Goal: Communication & Community: Answer question/provide support

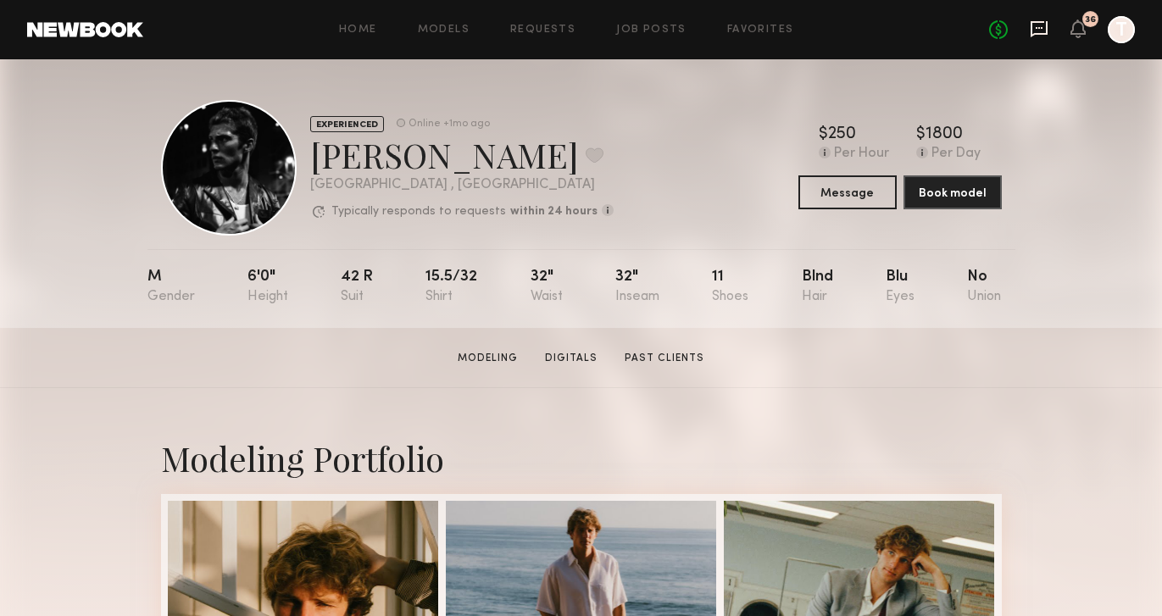
click at [1040, 24] on icon at bounding box center [1039, 28] width 19 height 19
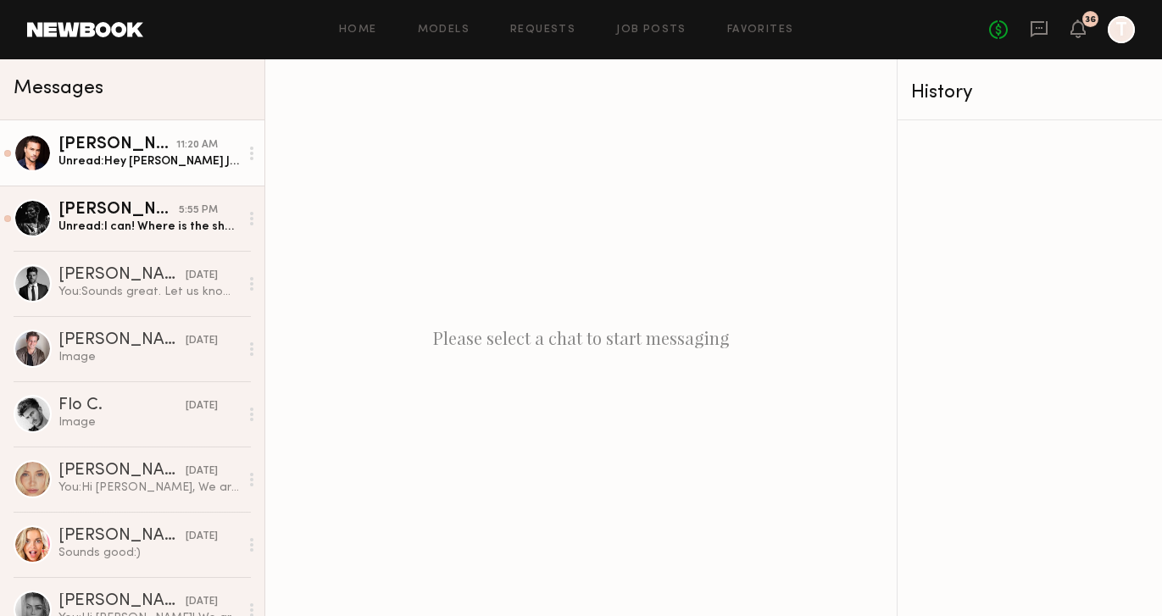
click at [136, 151] on div "Chad M." at bounding box center [117, 144] width 118 height 17
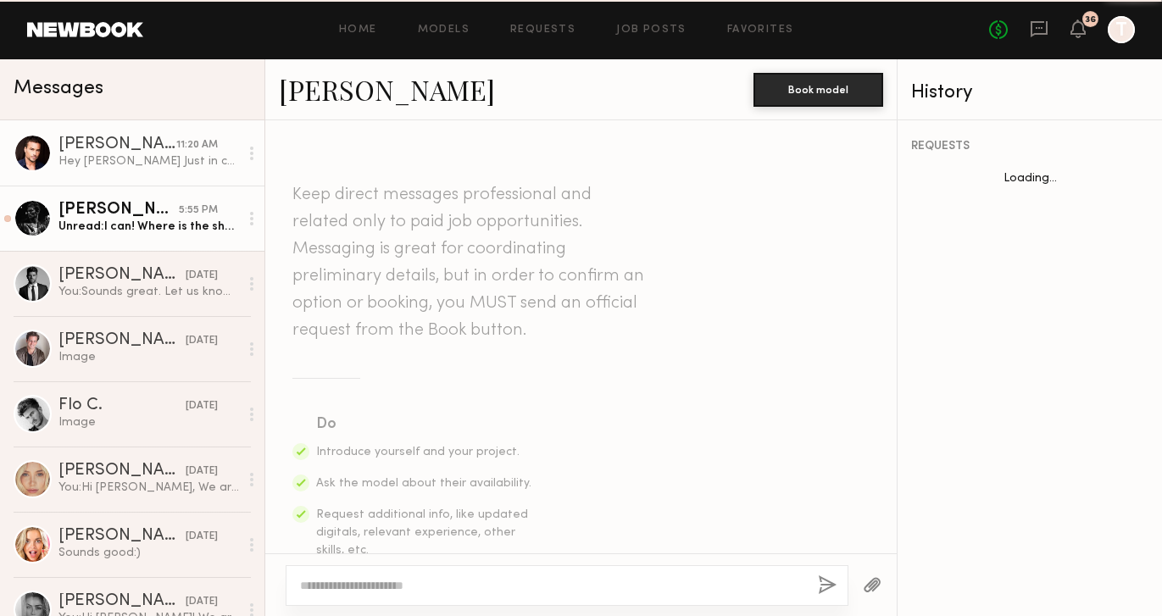
scroll to position [1525, 0]
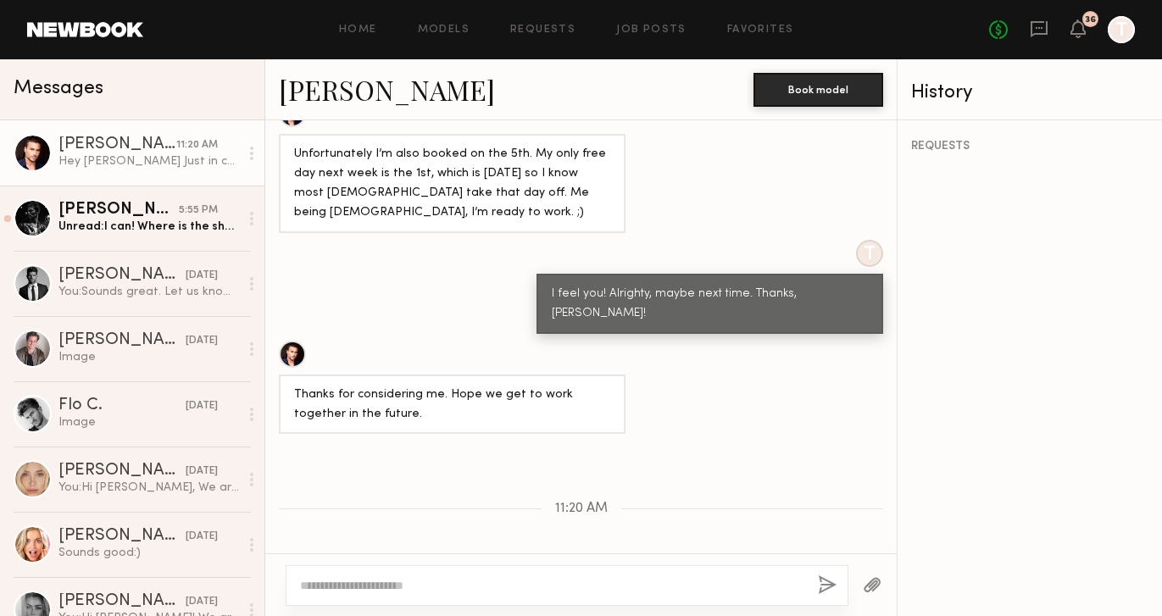
drag, startPoint x: 307, startPoint y: 478, endPoint x: 341, endPoint y: 528, distance: 60.4
click at [341, 582] on div "Hey Taylor Just in case your dates weren’t set, I now have 9/3 free." at bounding box center [452, 621] width 316 height 78
click at [348, 582] on div "Hey Taylor Just in case your dates weren’t set, I now have 9/3 free." at bounding box center [452, 621] width 316 height 78
click at [335, 87] on link "Chad M." at bounding box center [387, 89] width 216 height 36
click at [471, 573] on div at bounding box center [567, 585] width 563 height 41
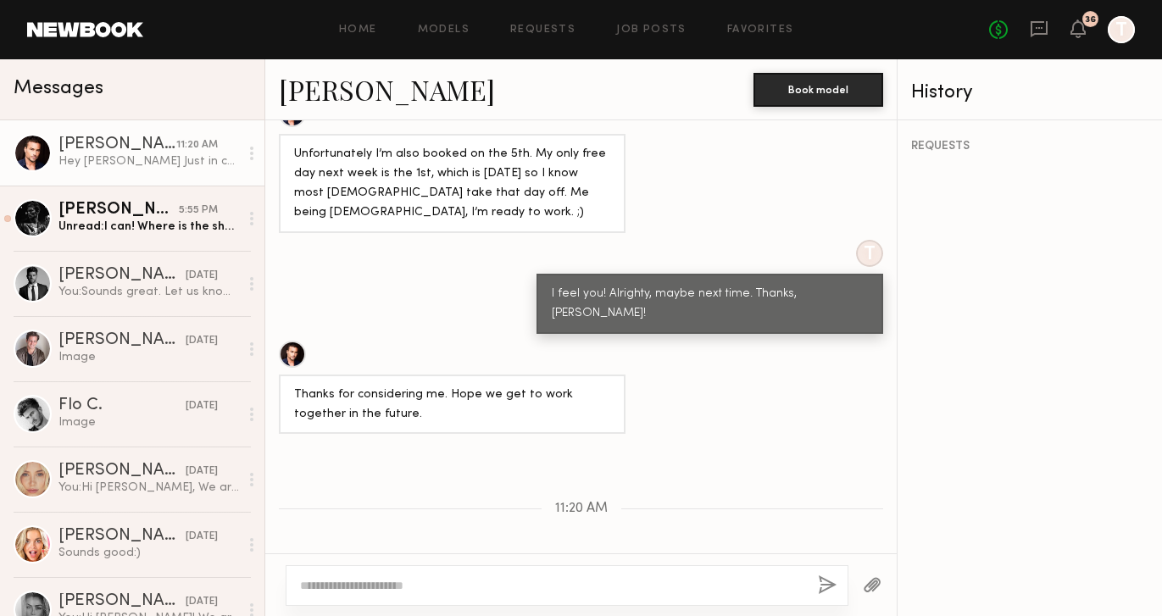
click at [458, 585] on textarea at bounding box center [552, 585] width 504 height 17
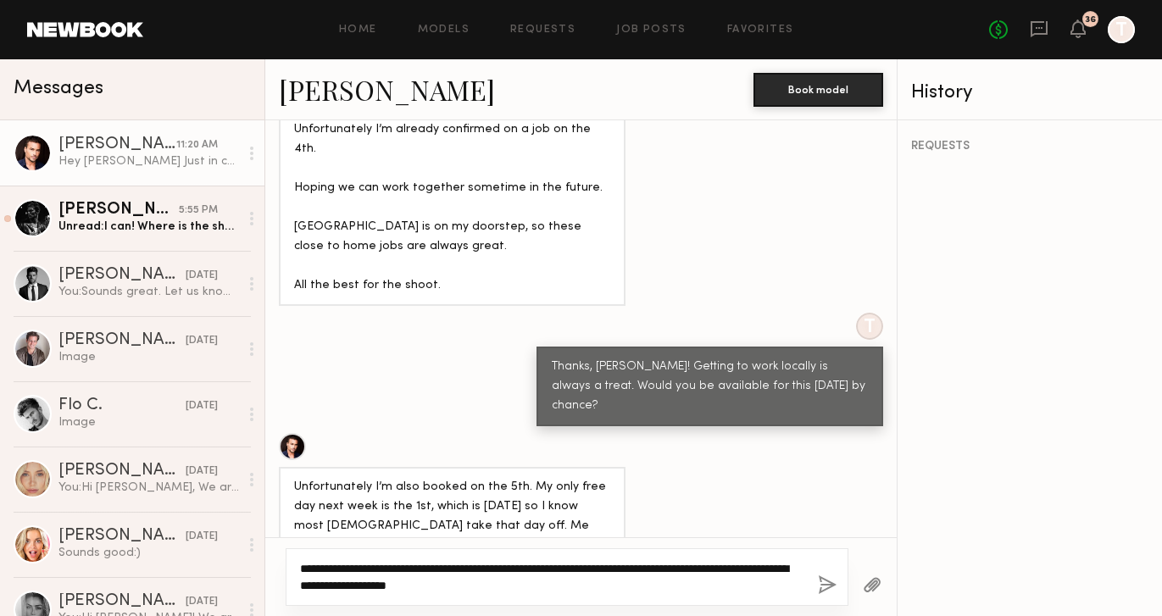
scroll to position [1429, 0]
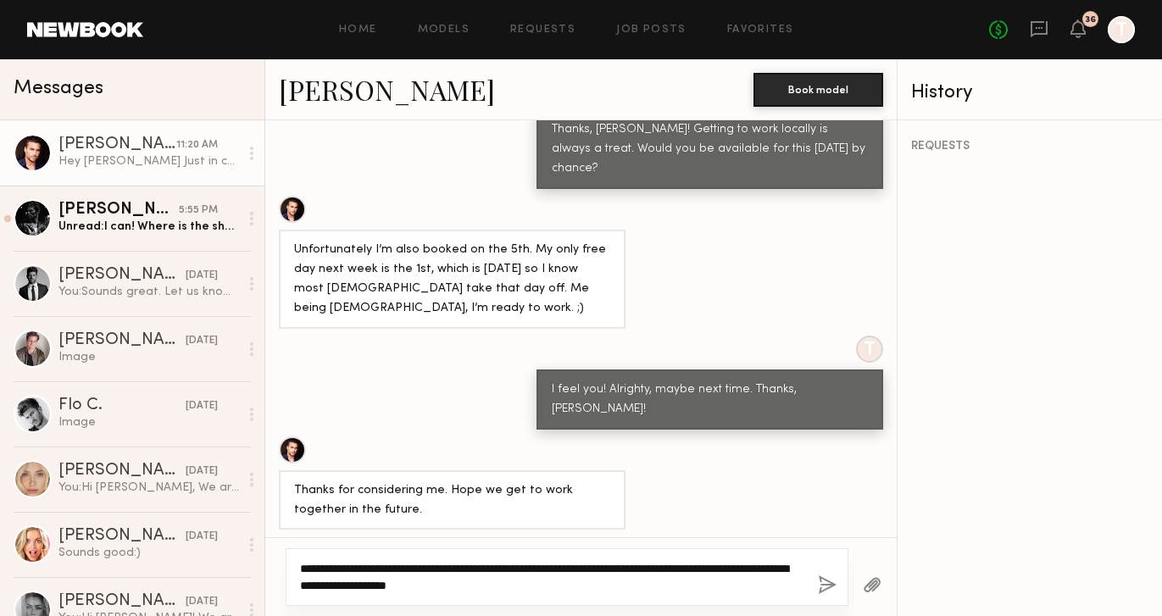
type textarea "**********"
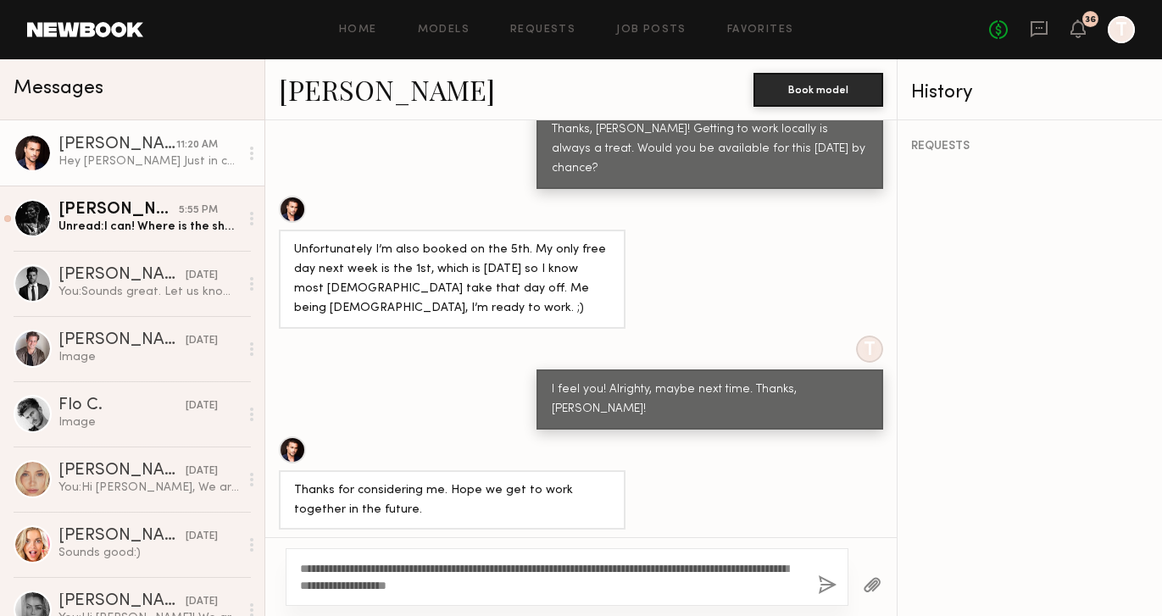
click at [827, 586] on button "button" at bounding box center [827, 586] width 19 height 21
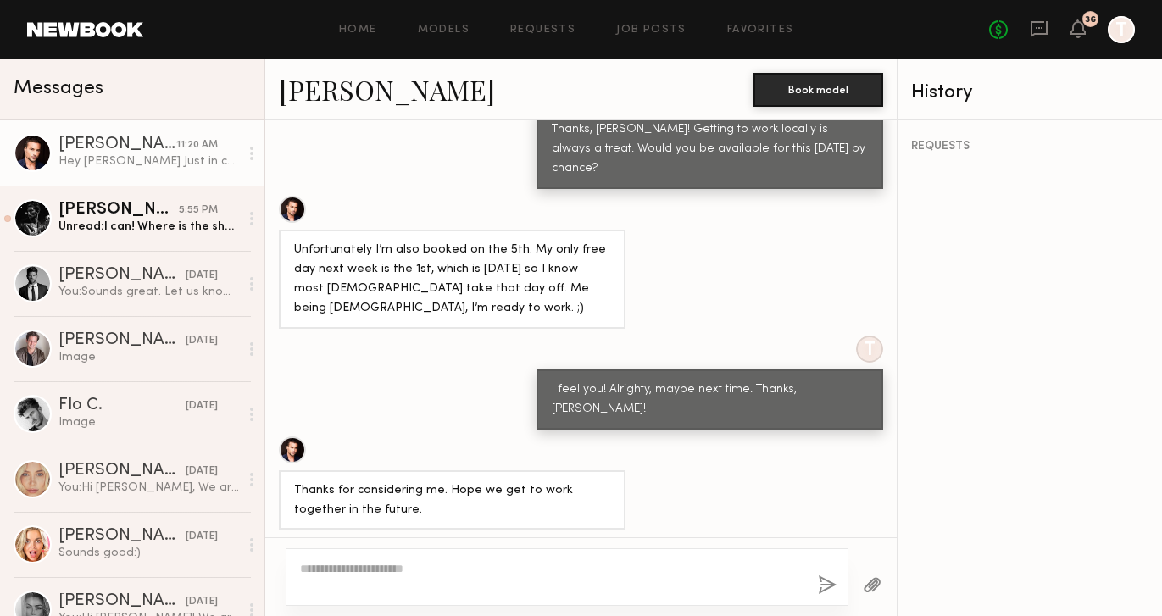
scroll to position [1740, 0]
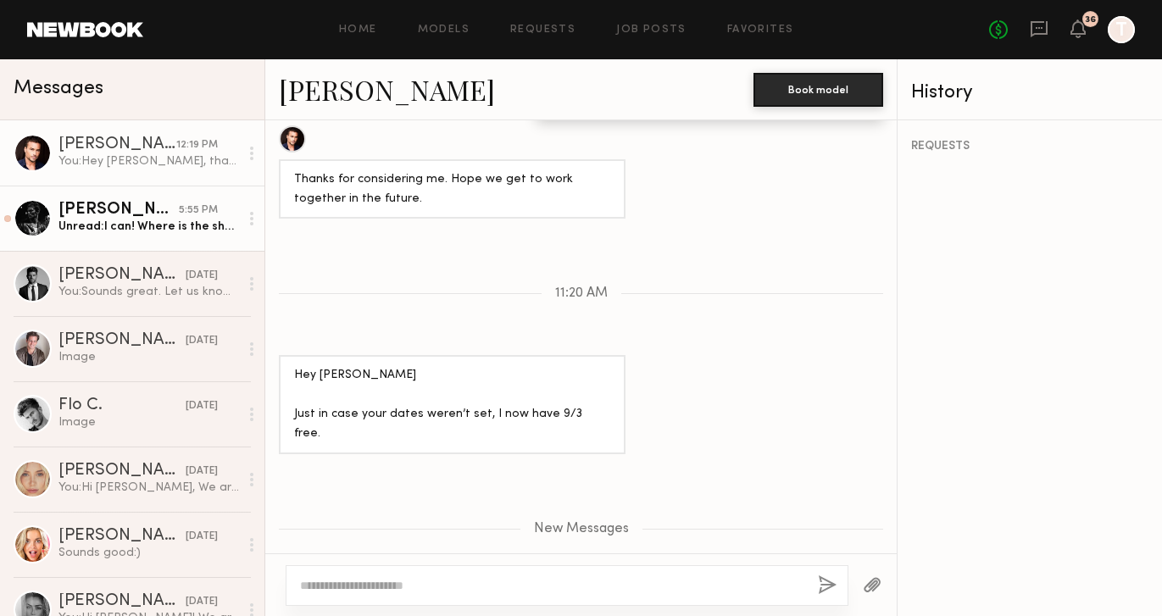
click at [127, 221] on div "Unread: I can! Where is the shoot being held?" at bounding box center [148, 227] width 181 height 16
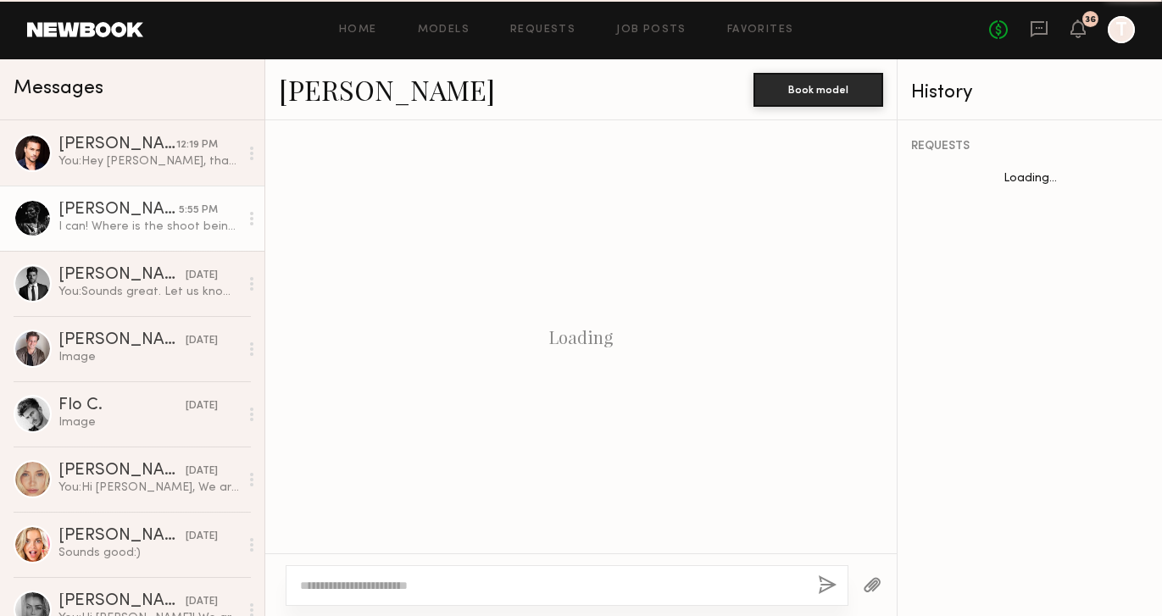
scroll to position [1727, 0]
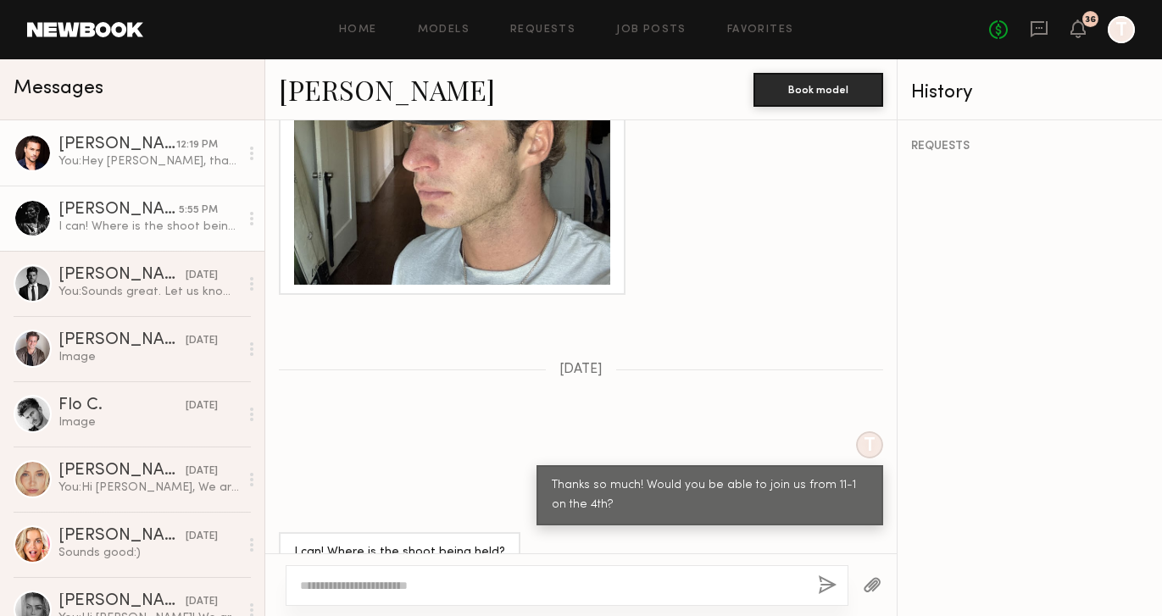
click at [113, 145] on div "Chad M." at bounding box center [117, 144] width 118 height 17
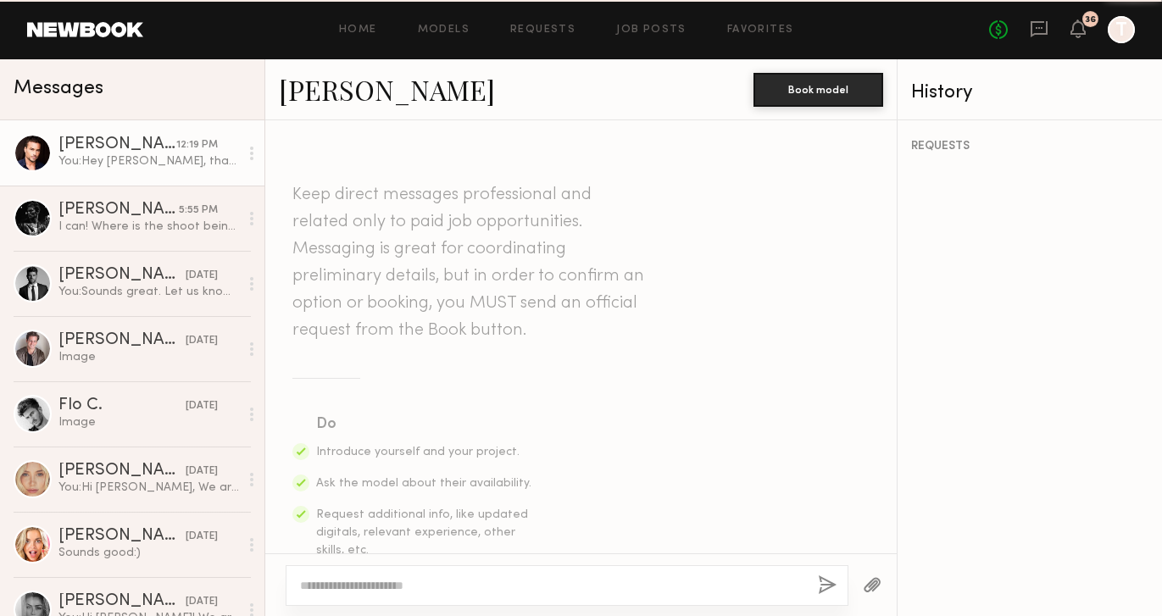
scroll to position [1612, 0]
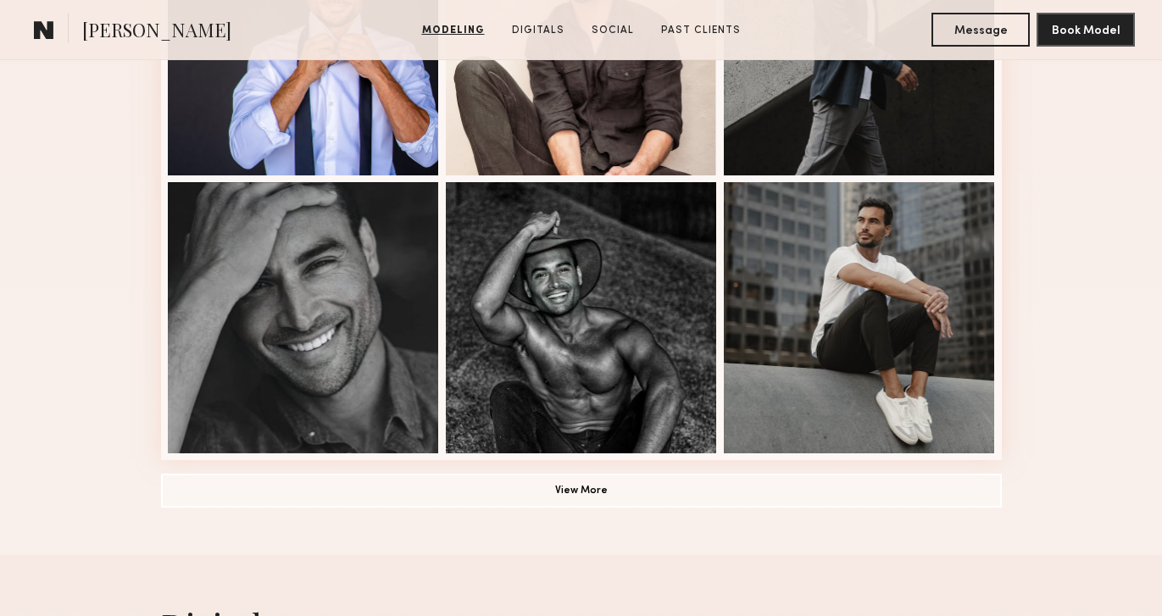
scroll to position [1183, 0]
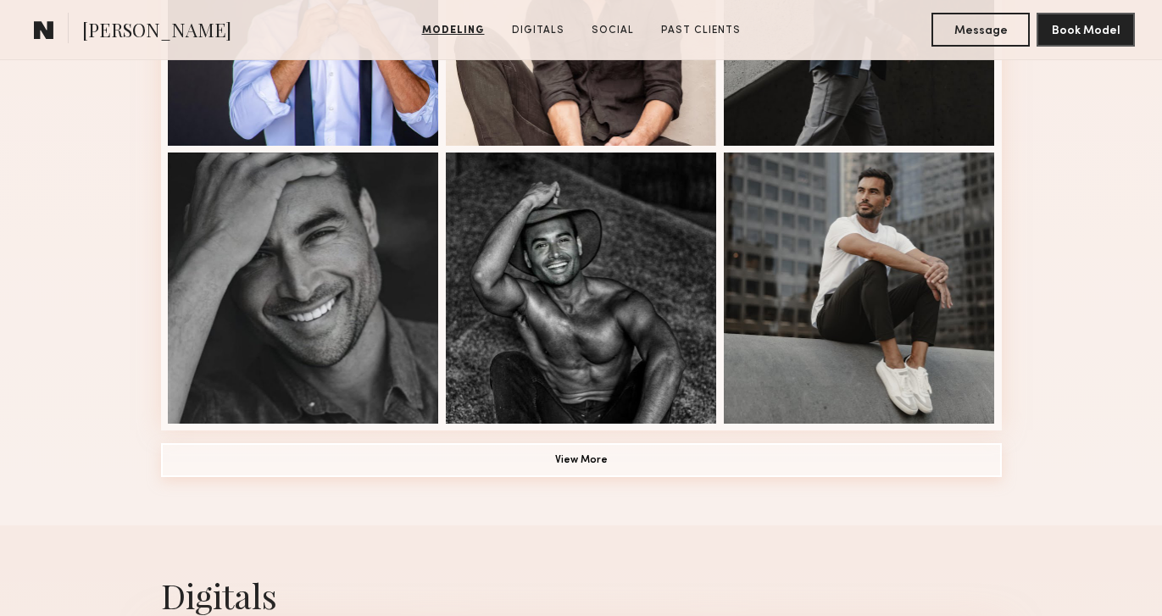
click at [567, 465] on button "View More" at bounding box center [581, 460] width 841 height 34
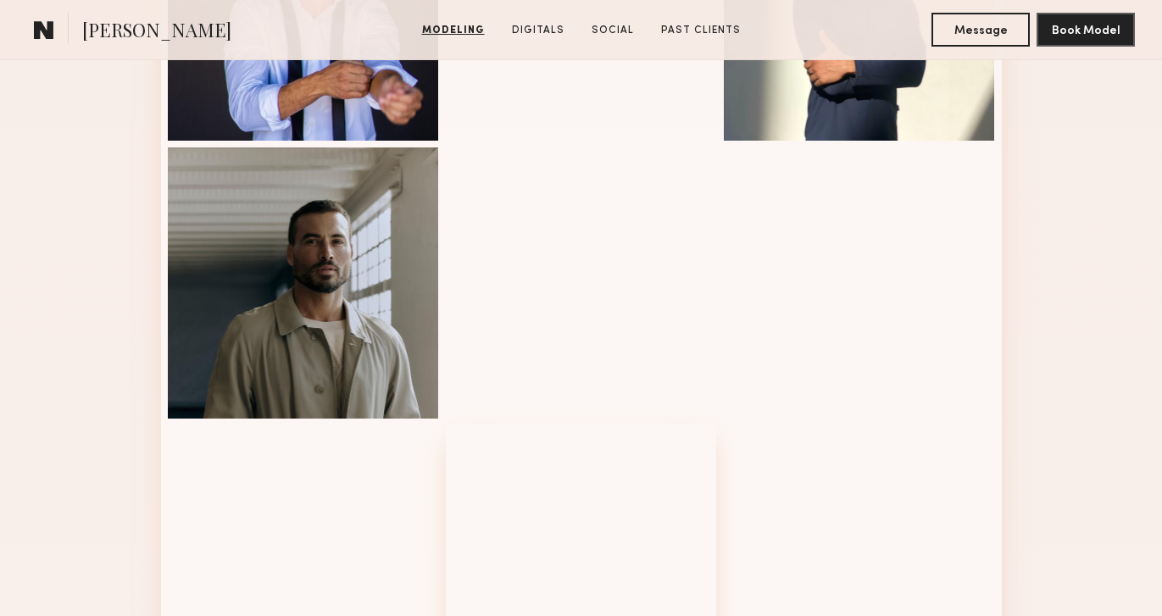
scroll to position [1742, 0]
